Goal: Information Seeking & Learning: Learn about a topic

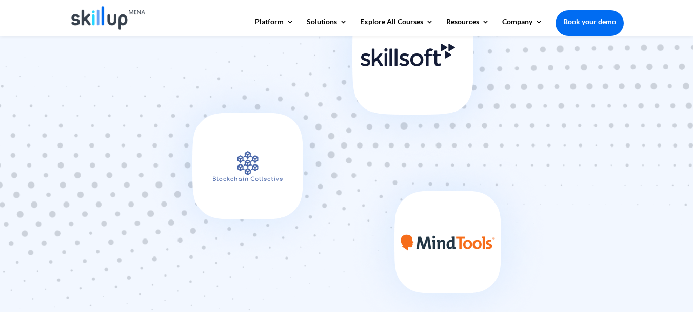
scroll to position [1042, 0]
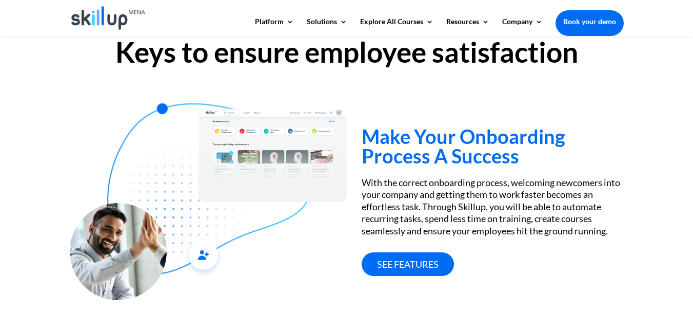
scroll to position [730, 0]
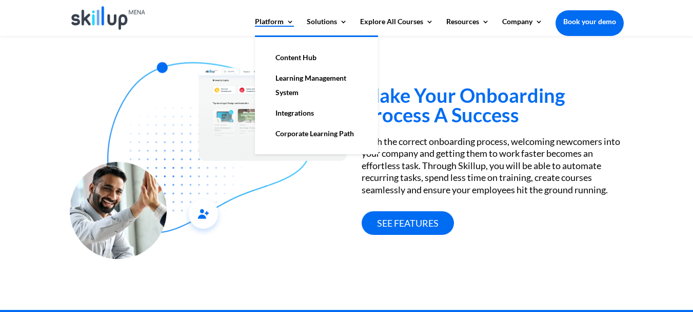
click at [273, 23] on link "Platform" at bounding box center [274, 26] width 39 height 17
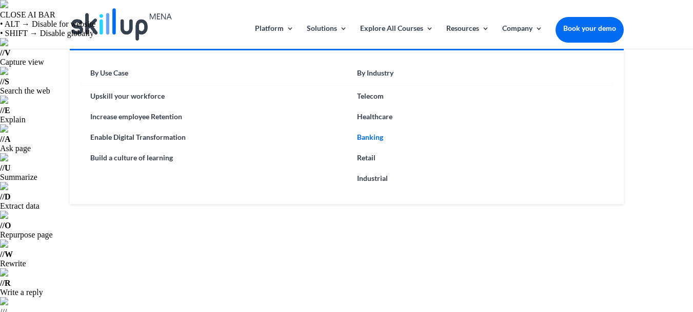
click at [375, 137] on link "Banking" at bounding box center [480, 137] width 267 height 21
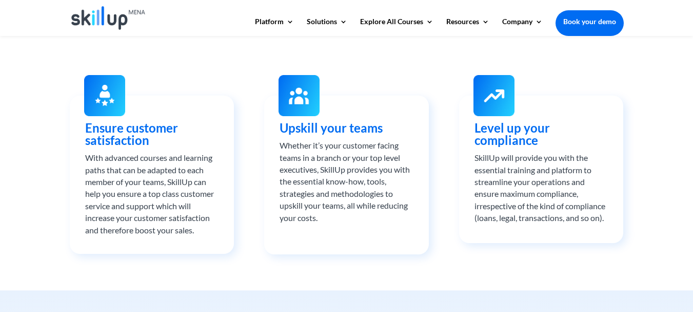
scroll to position [714, 0]
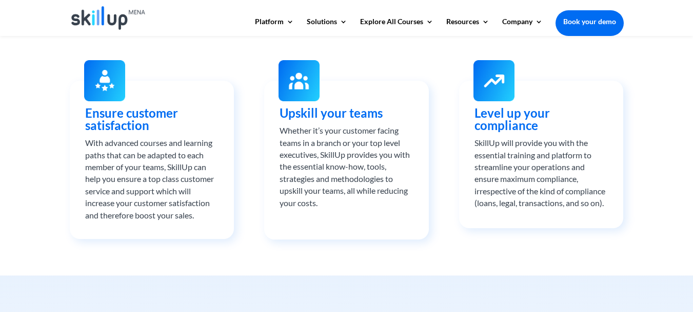
scroll to position [743, 0]
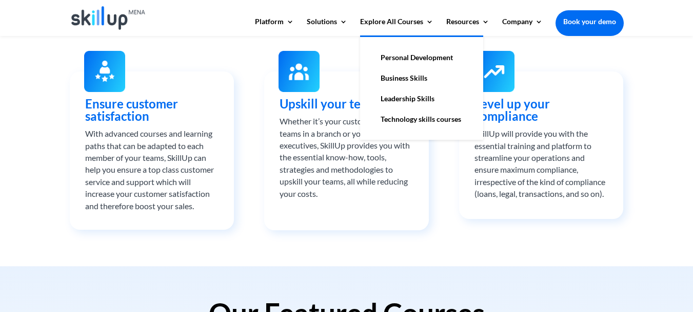
click at [407, 103] on link "Leadership Skills" at bounding box center [422, 98] width 103 height 21
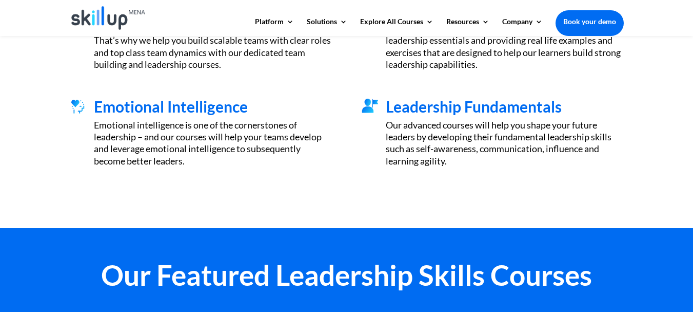
scroll to position [770, 0]
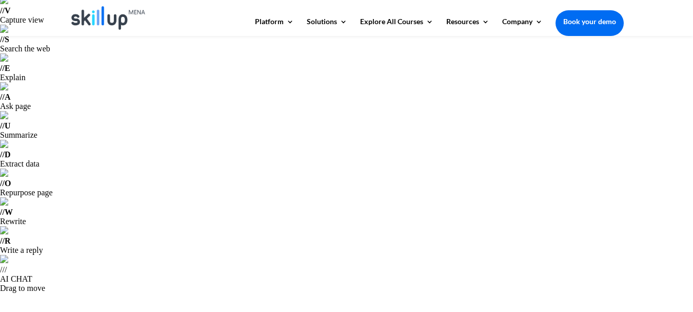
scroll to position [0, 0]
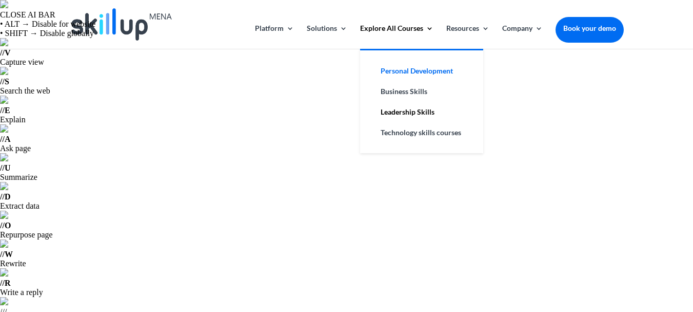
click at [424, 77] on link "Personal Development" at bounding box center [422, 71] width 103 height 21
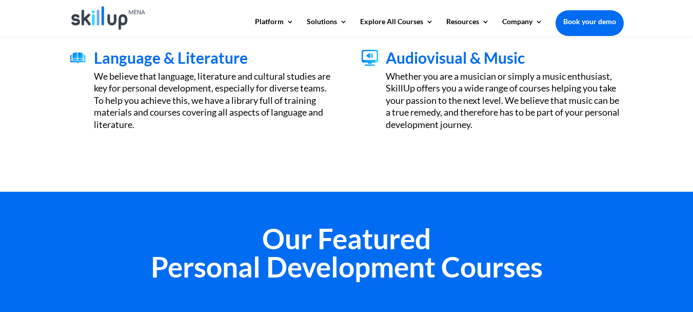
scroll to position [834, 0]
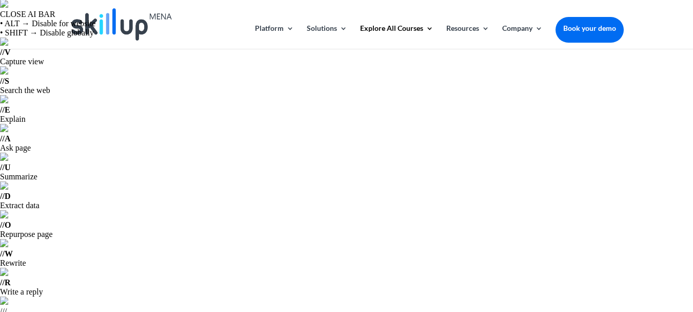
scroll to position [0, 0]
click at [138, 25] on img at bounding box center [121, 24] width 101 height 32
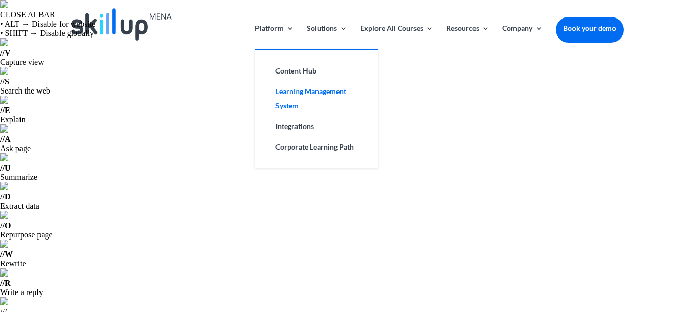
click at [290, 101] on link "Learning Management System" at bounding box center [316, 98] width 103 height 35
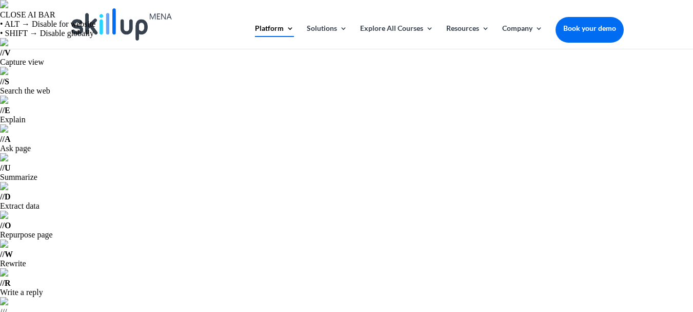
click at [120, 33] on img at bounding box center [121, 24] width 101 height 32
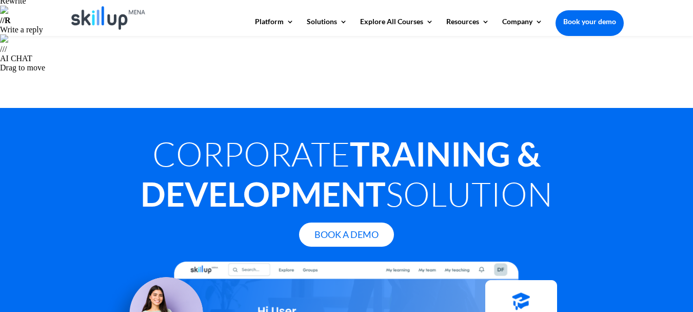
scroll to position [263, 0]
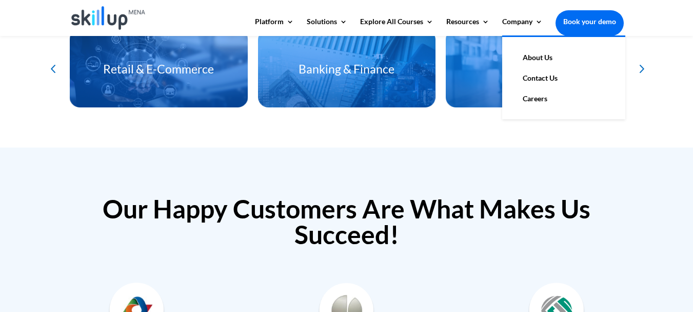
scroll to position [2929, 0]
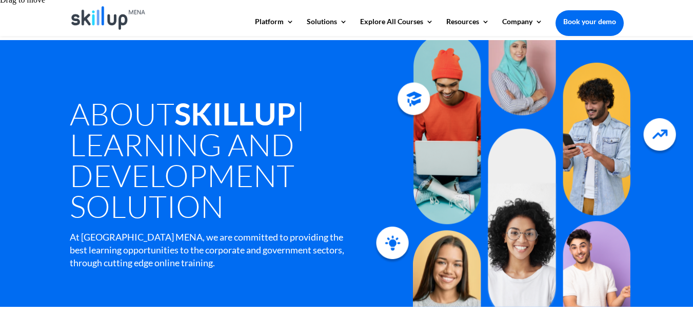
scroll to position [332, 0]
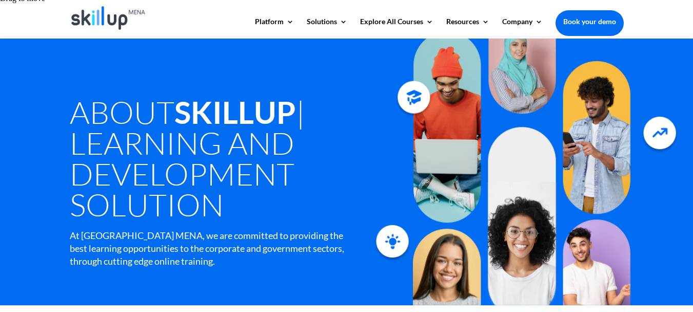
click at [102, 14] on img at bounding box center [108, 18] width 74 height 24
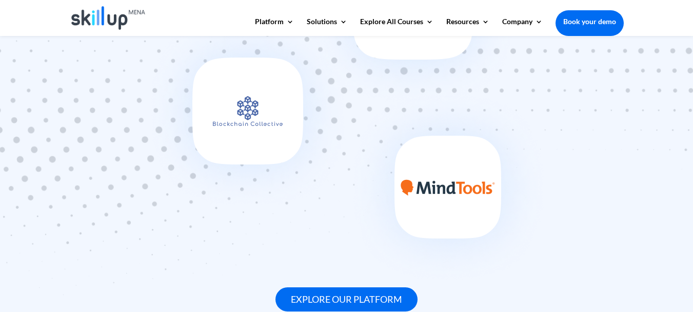
scroll to position [1054, 0]
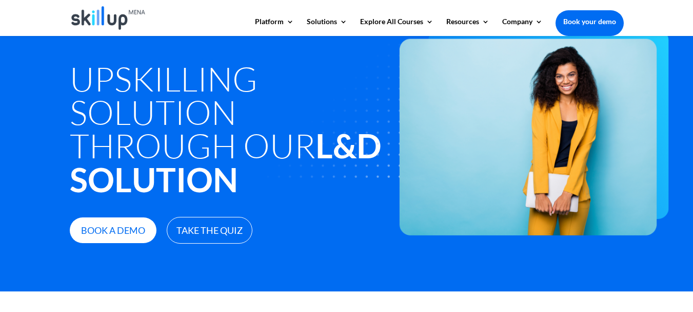
scroll to position [391, 0]
